Goal: Find specific page/section: Find specific page/section

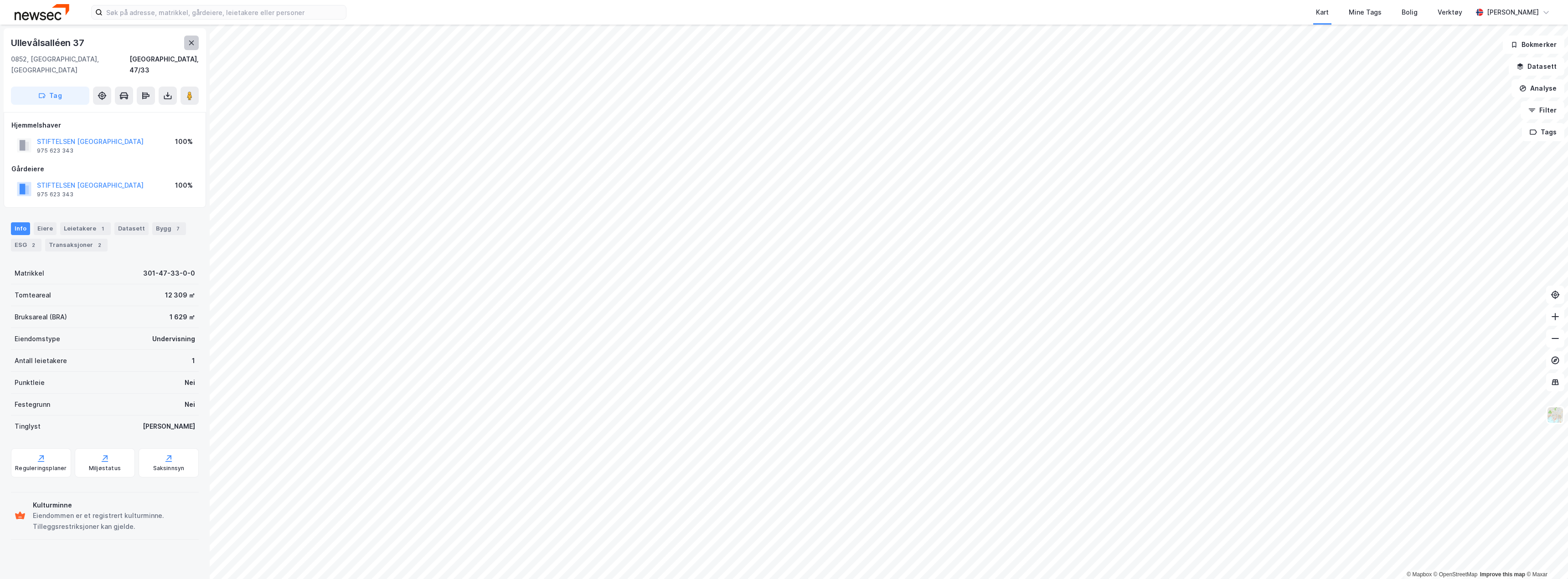
click at [190, 42] on icon at bounding box center [192, 43] width 5 height 4
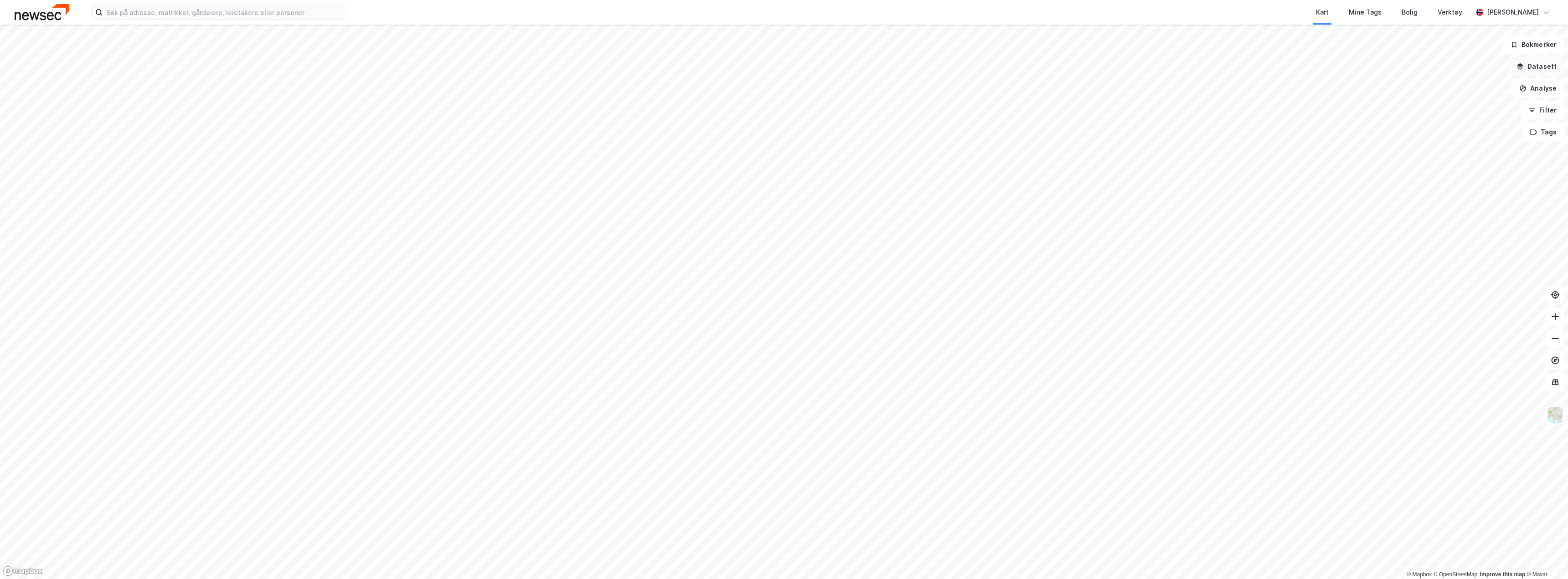
click at [1539, 63] on button "Datasett" at bounding box center [1536, 66] width 55 height 18
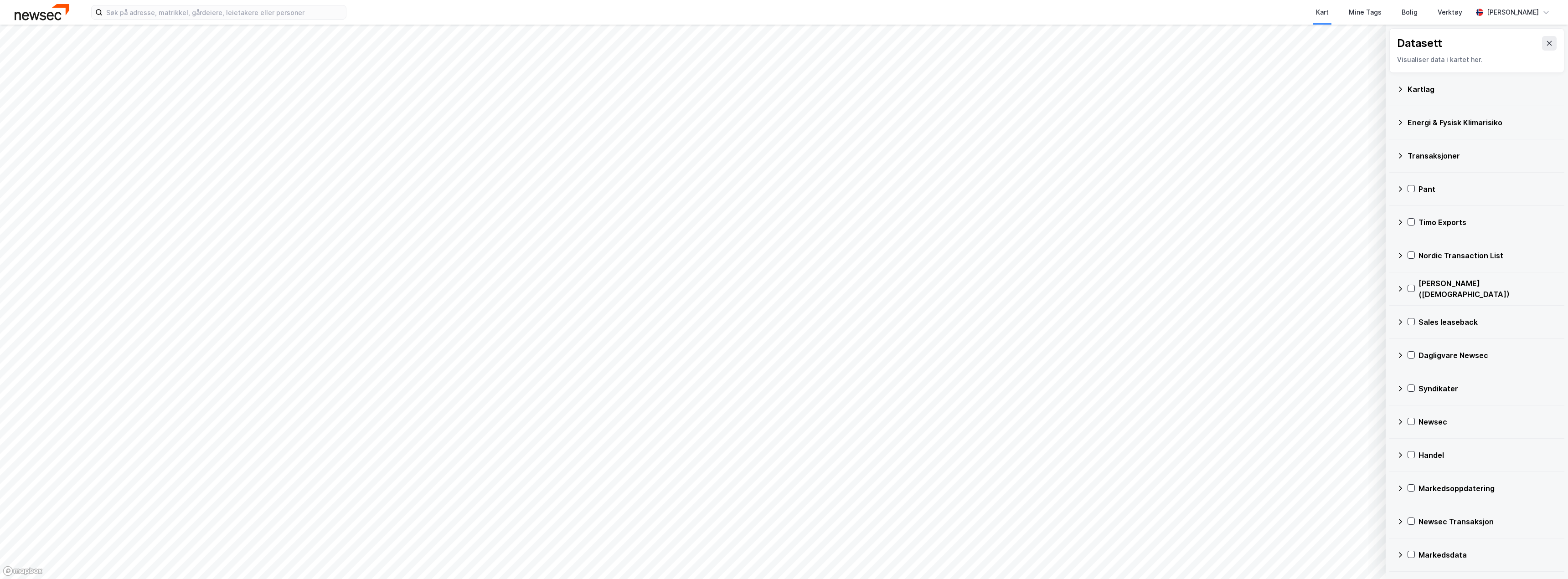
click at [1419, 94] on div "Kartlag" at bounding box center [1482, 89] width 150 height 11
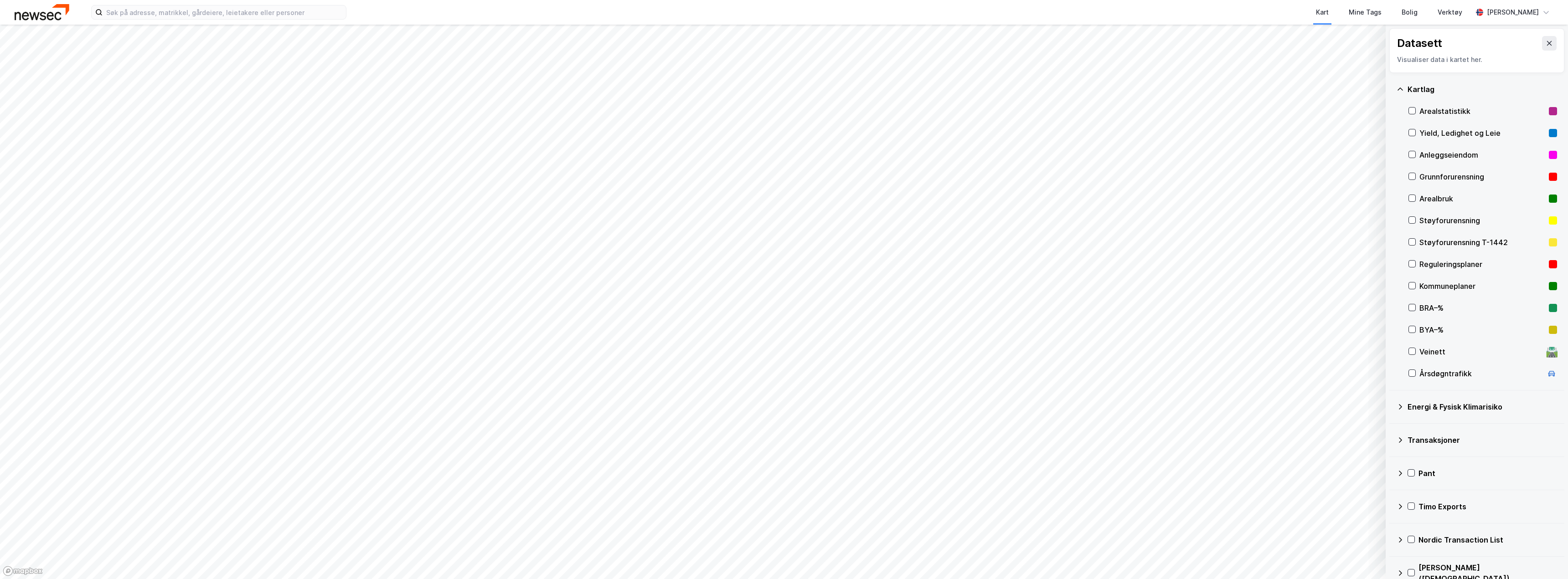
click at [1426, 218] on div "Støyforurensning" at bounding box center [1482, 220] width 126 height 11
click at [1357, 536] on button "Tøm" at bounding box center [1359, 537] width 35 height 15
click at [1409, 224] on div at bounding box center [1412, 220] width 7 height 7
click at [1412, 220] on icon at bounding box center [1412, 220] width 6 height 6
click at [1545, 41] on icon at bounding box center [1549, 43] width 7 height 7
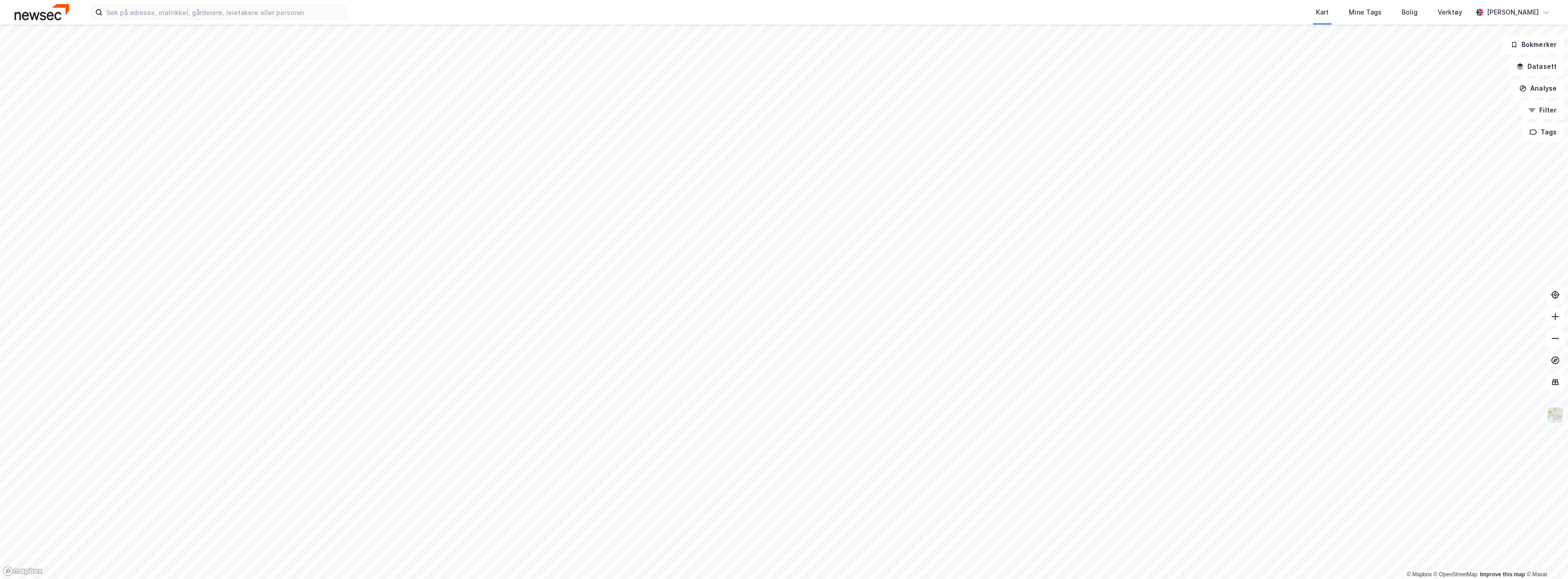
click at [1553, 358] on icon at bounding box center [1555, 360] width 9 height 9
